Goal: Use online tool/utility: Utilize a website feature to perform a specific function

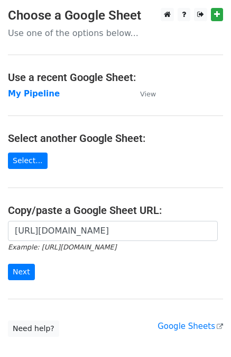
scroll to position [0, 318]
type input "https://docs.google.com/spreadsheets/d/1U_mQk6aSlQtYKjJl1zyBDHA5CHALlrQZ76MJY6o…"
click at [25, 269] on input "Next" at bounding box center [21, 272] width 27 height 16
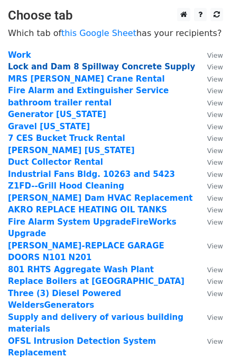
click at [93, 66] on strong "Lock and Dam 8 Spillway Concrete Supply" at bounding box center [101, 67] width 187 height 10
